Goal: Find contact information: Find contact information

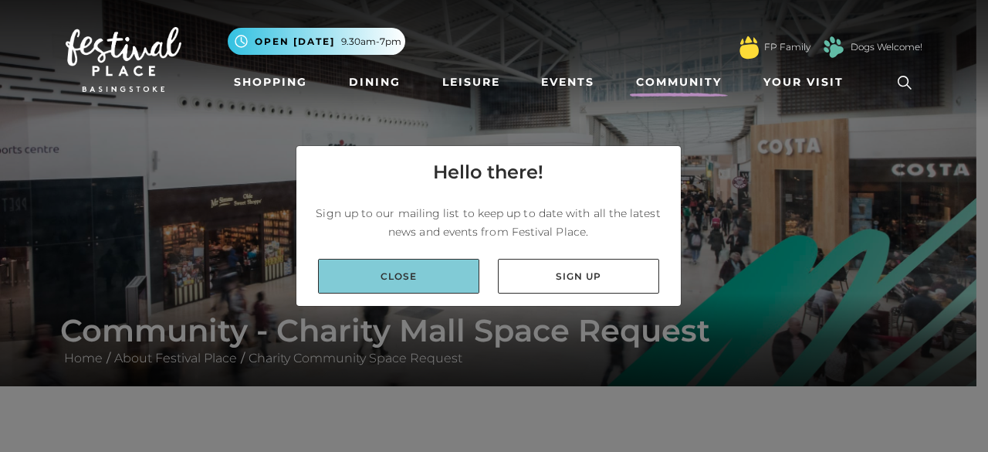
click at [415, 279] on link "Close" at bounding box center [398, 276] width 161 height 35
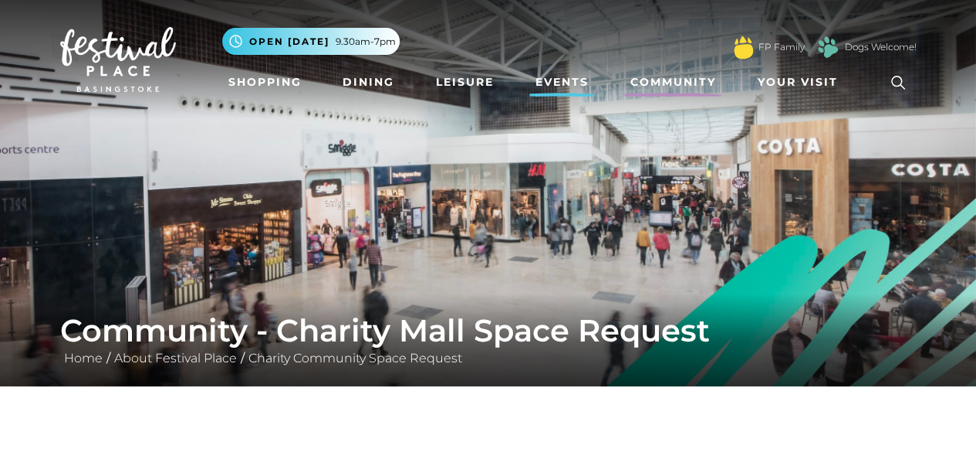
click at [547, 86] on link "Events" at bounding box center [562, 82] width 66 height 29
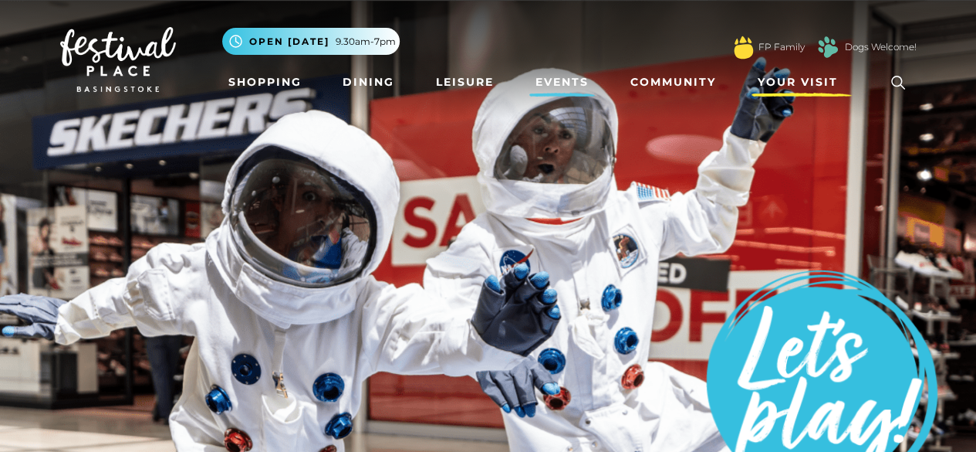
click at [818, 86] on span "Your Visit" at bounding box center [798, 82] width 80 height 16
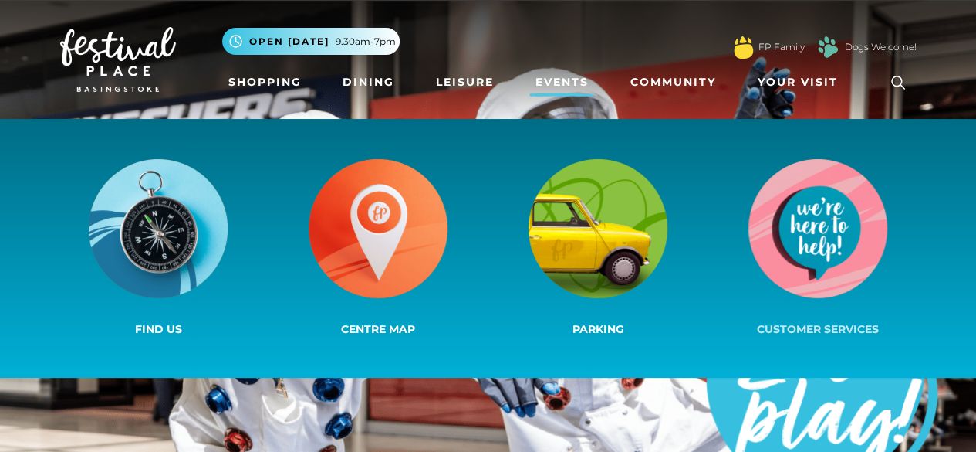
click at [837, 269] on img at bounding box center [818, 228] width 139 height 139
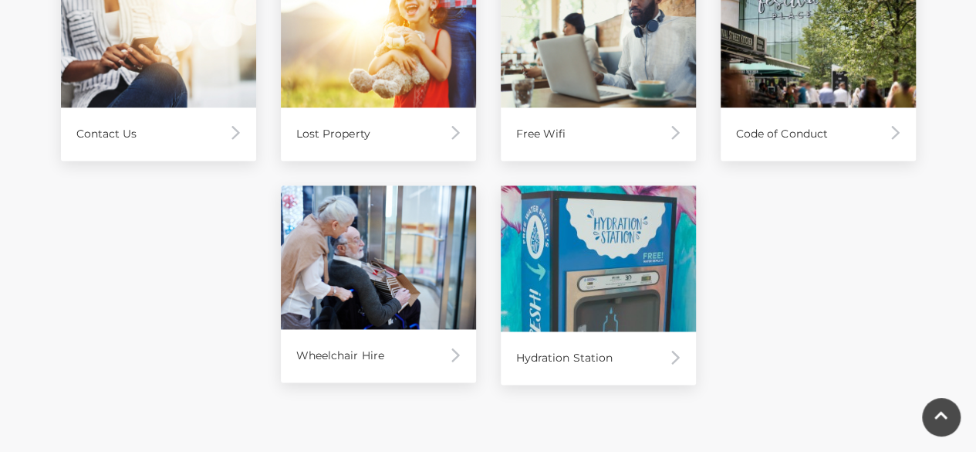
scroll to position [1081, 0]
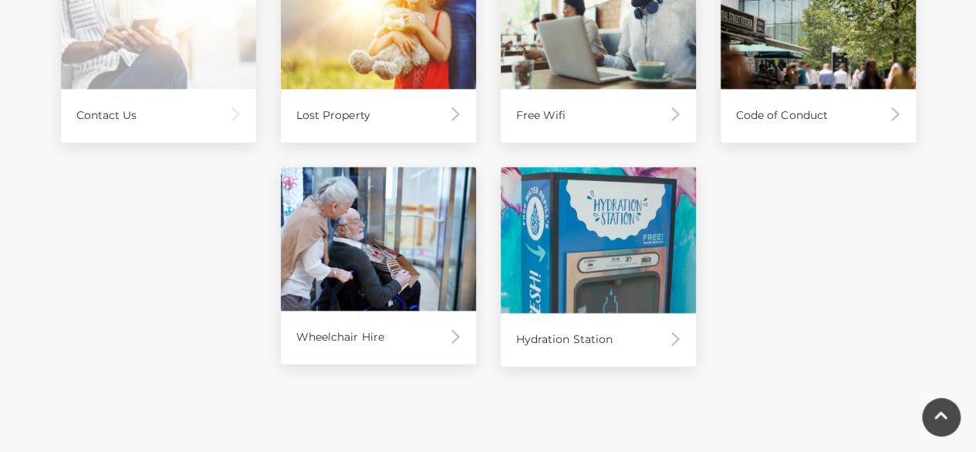
click at [134, 111] on div "Contact Us" at bounding box center [158, 115] width 195 height 53
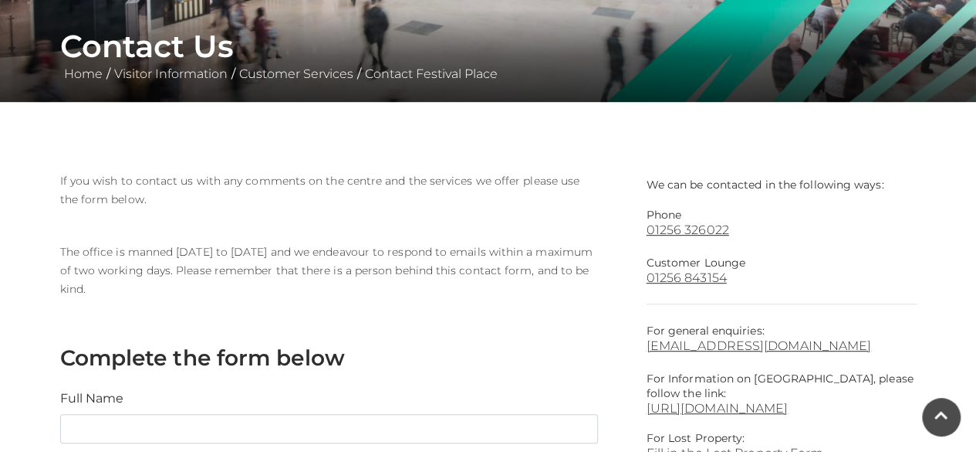
scroll to position [309, 0]
